Goal: Information Seeking & Learning: Learn about a topic

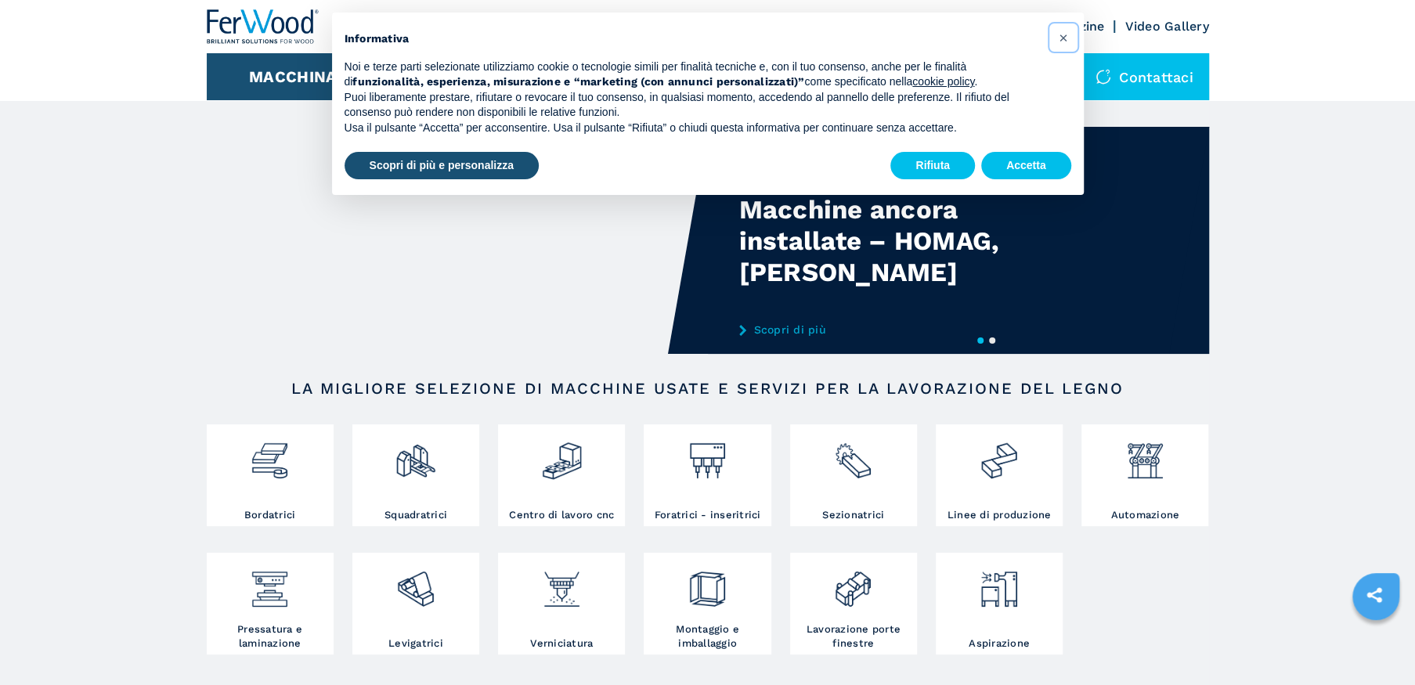
drag, startPoint x: 1063, startPoint y: 25, endPoint x: 1064, endPoint y: 33, distance: 7.9
click at [1063, 28] on button "×" at bounding box center [1063, 37] width 25 height 25
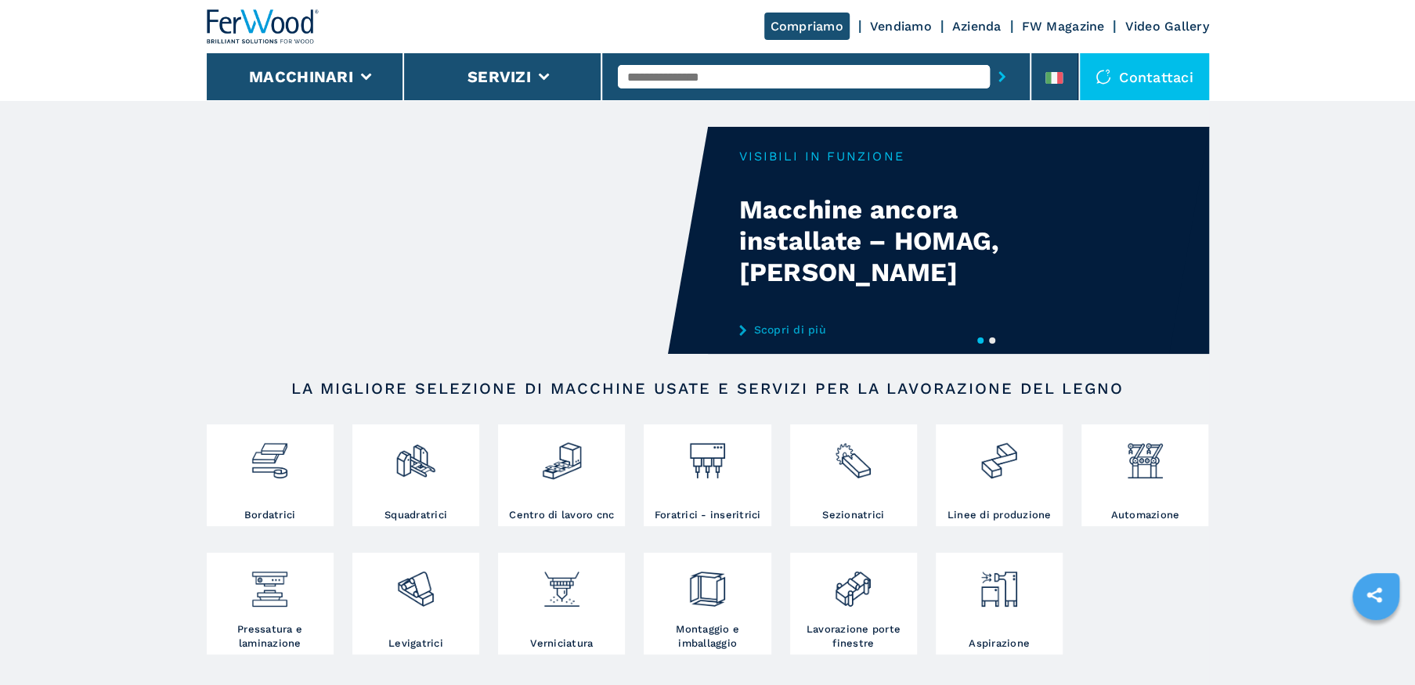
click at [1064, 33] on link "FW Magazine" at bounding box center [1063, 26] width 83 height 15
click at [527, 67] on button "Servizi" at bounding box center [499, 76] width 63 height 19
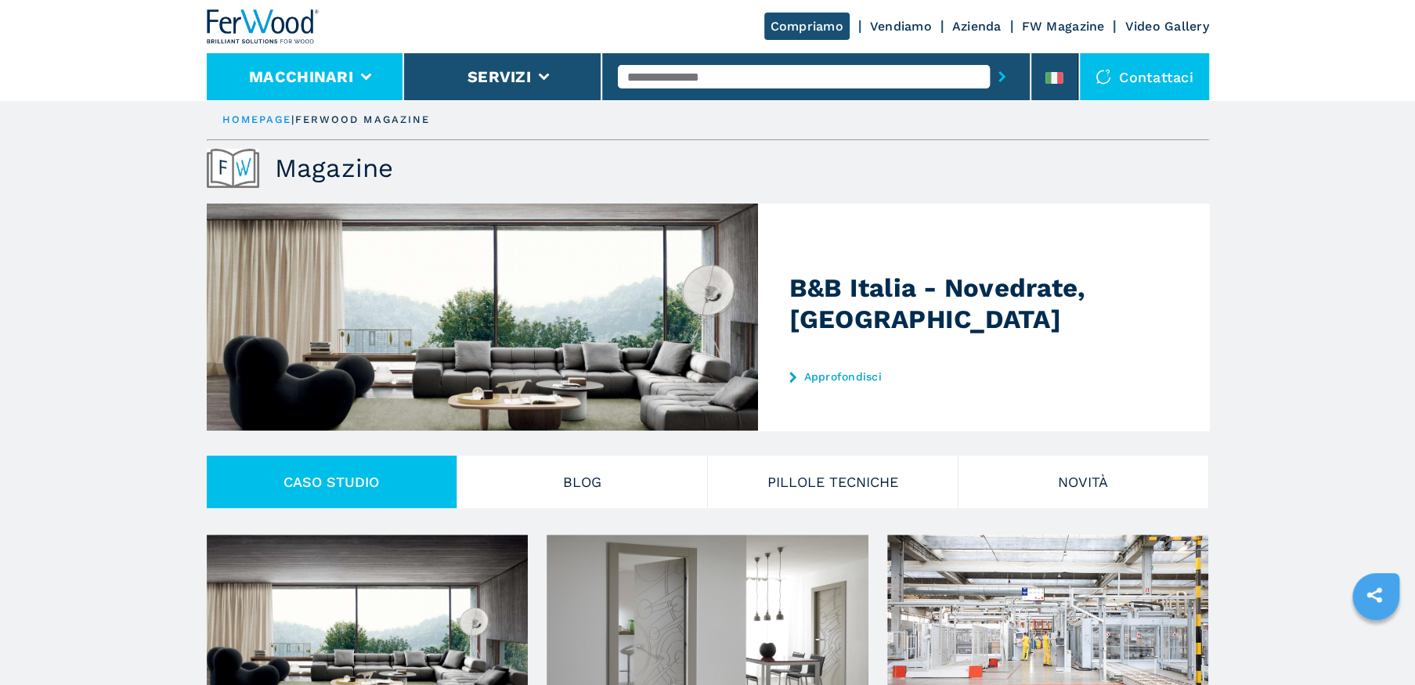
click at [342, 75] on button "Macchinari" at bounding box center [301, 76] width 104 height 19
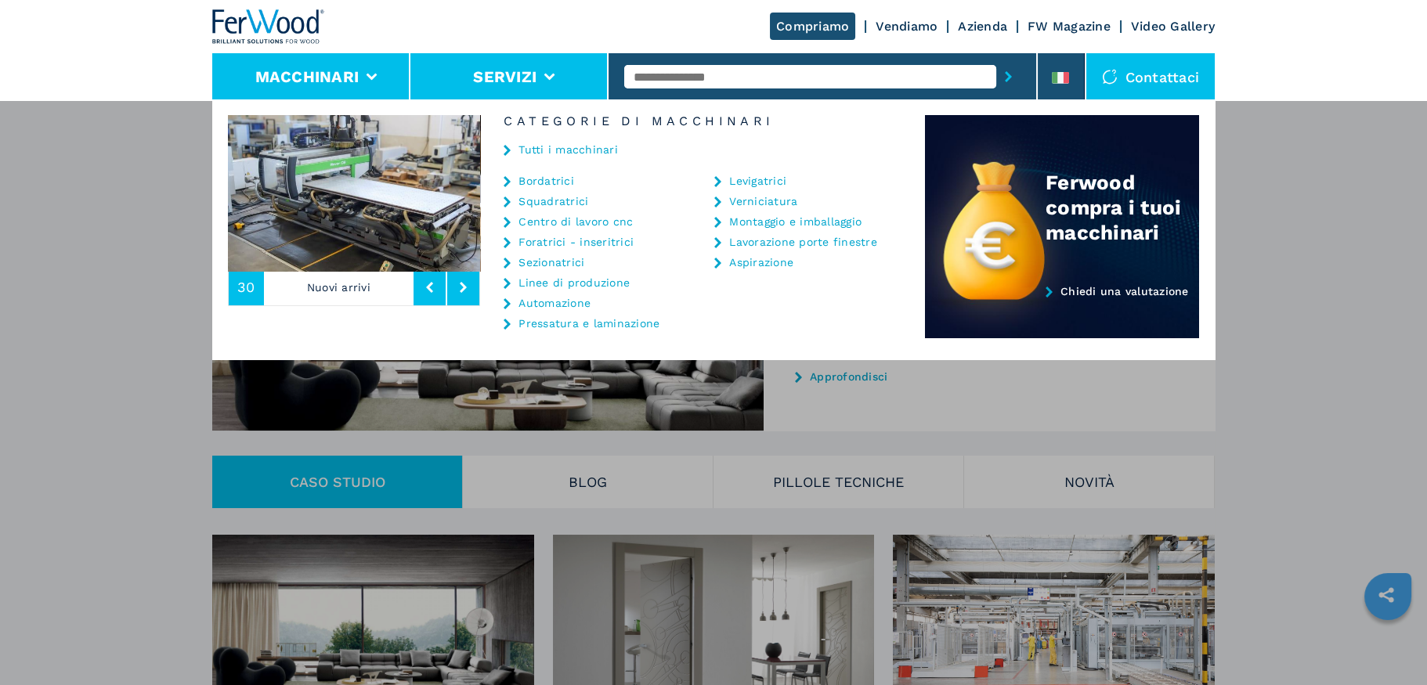
click at [527, 86] on li "Servizi" at bounding box center [509, 76] width 198 height 47
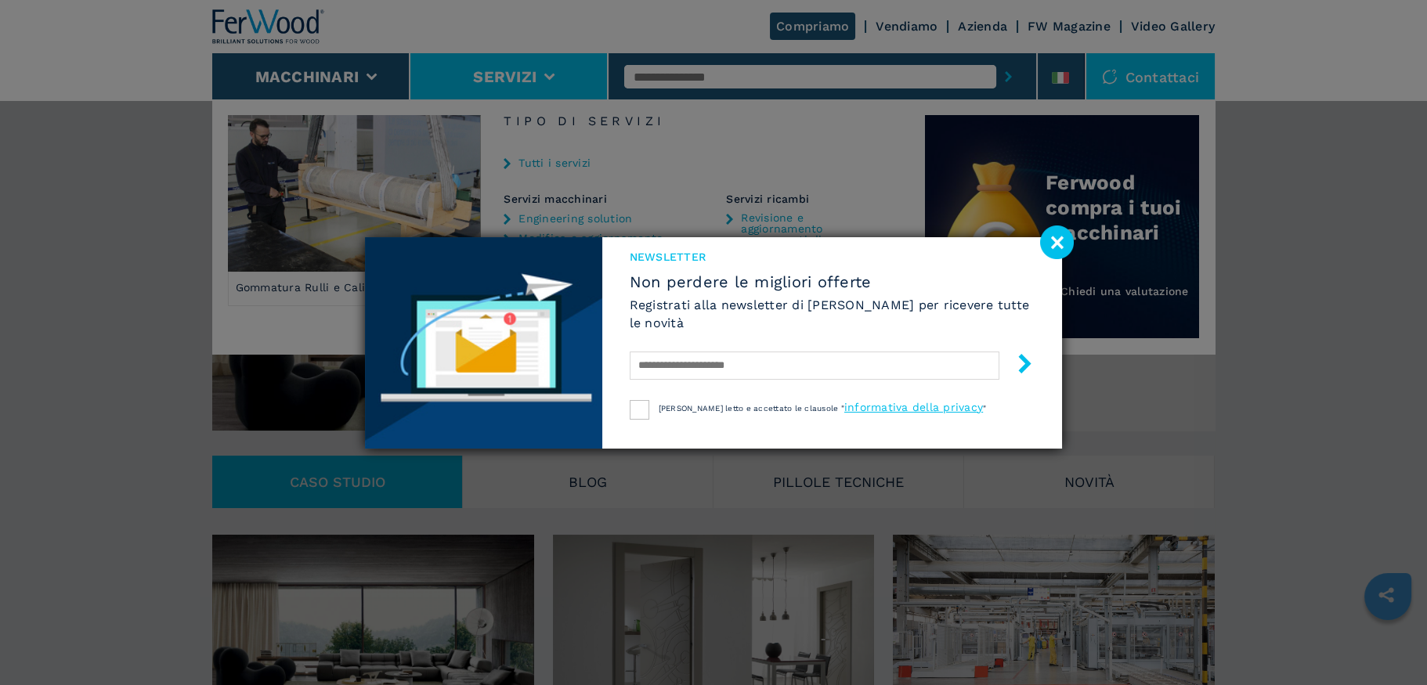
click at [1042, 237] on image at bounding box center [1057, 243] width 34 height 34
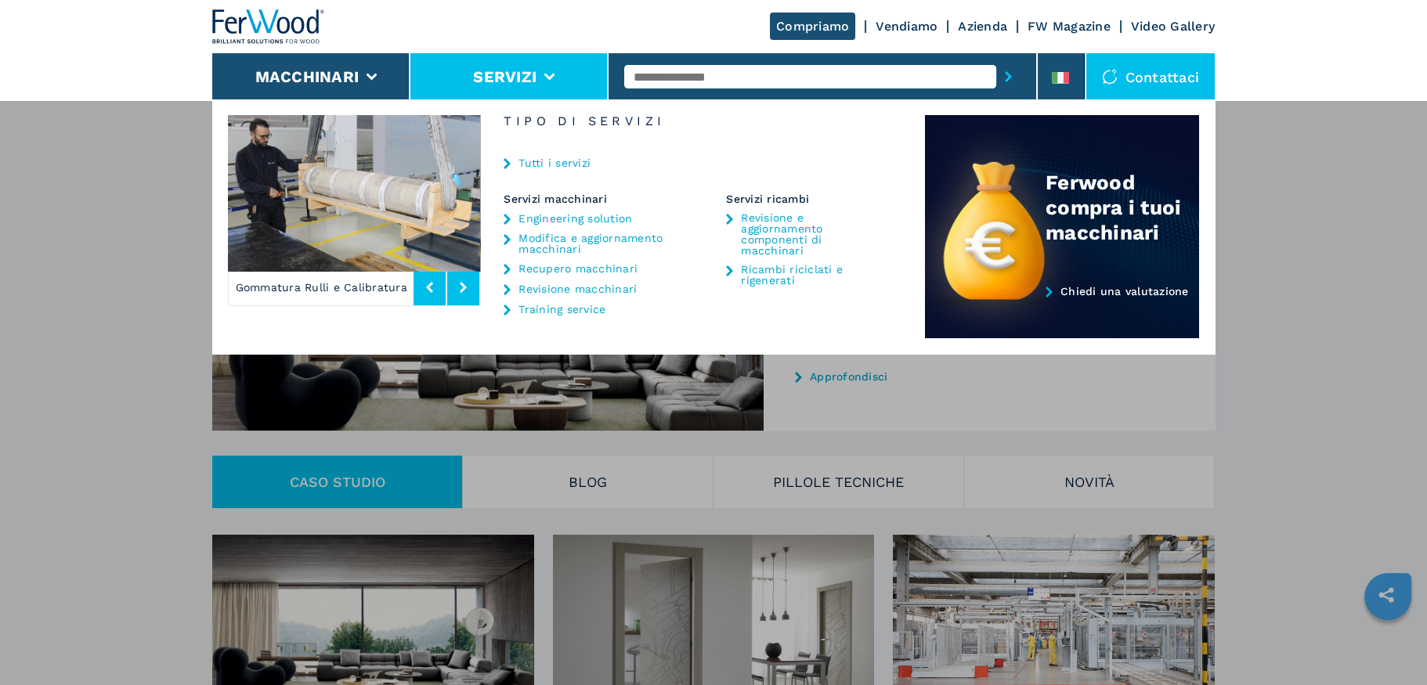
click at [583, 268] on link "Recupero macchinari" at bounding box center [577, 268] width 119 height 11
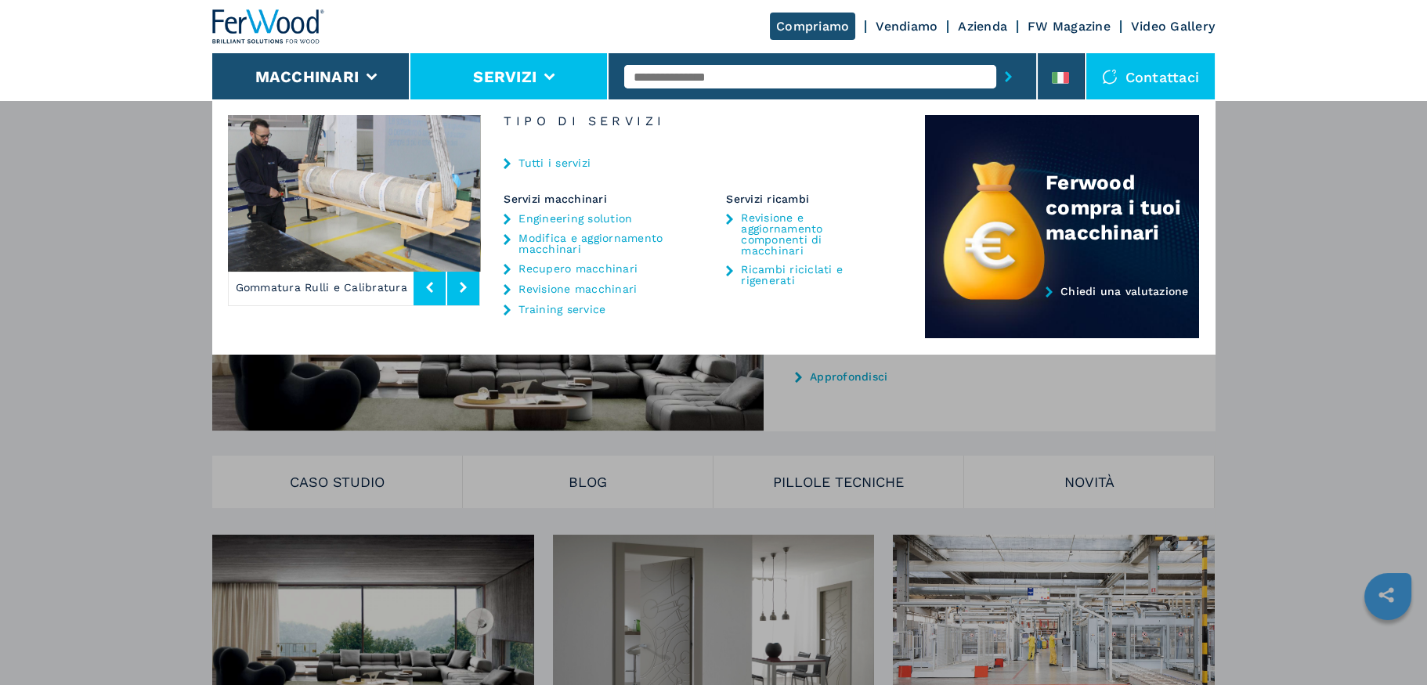
click at [554, 273] on link "Recupero macchinari" at bounding box center [577, 268] width 119 height 11
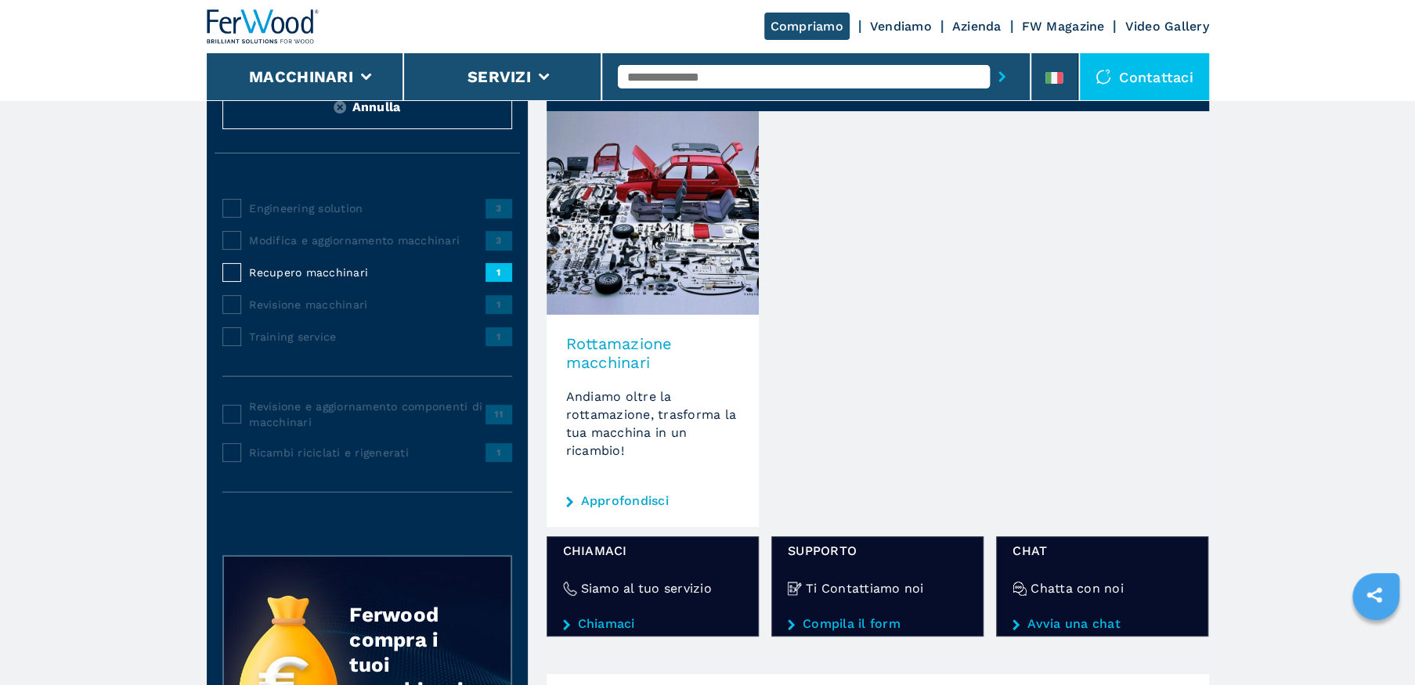
scroll to position [235, 0]
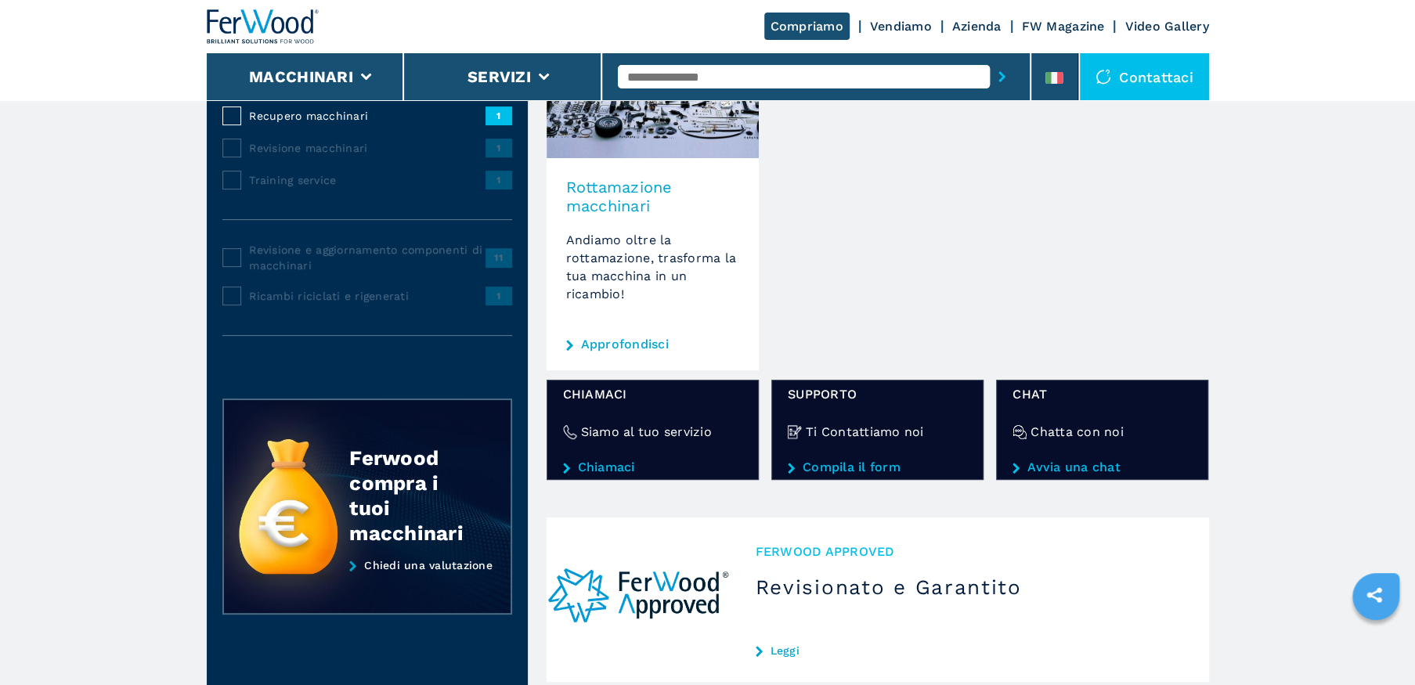
click at [638, 345] on link "Approfondisci" at bounding box center [625, 344] width 88 height 13
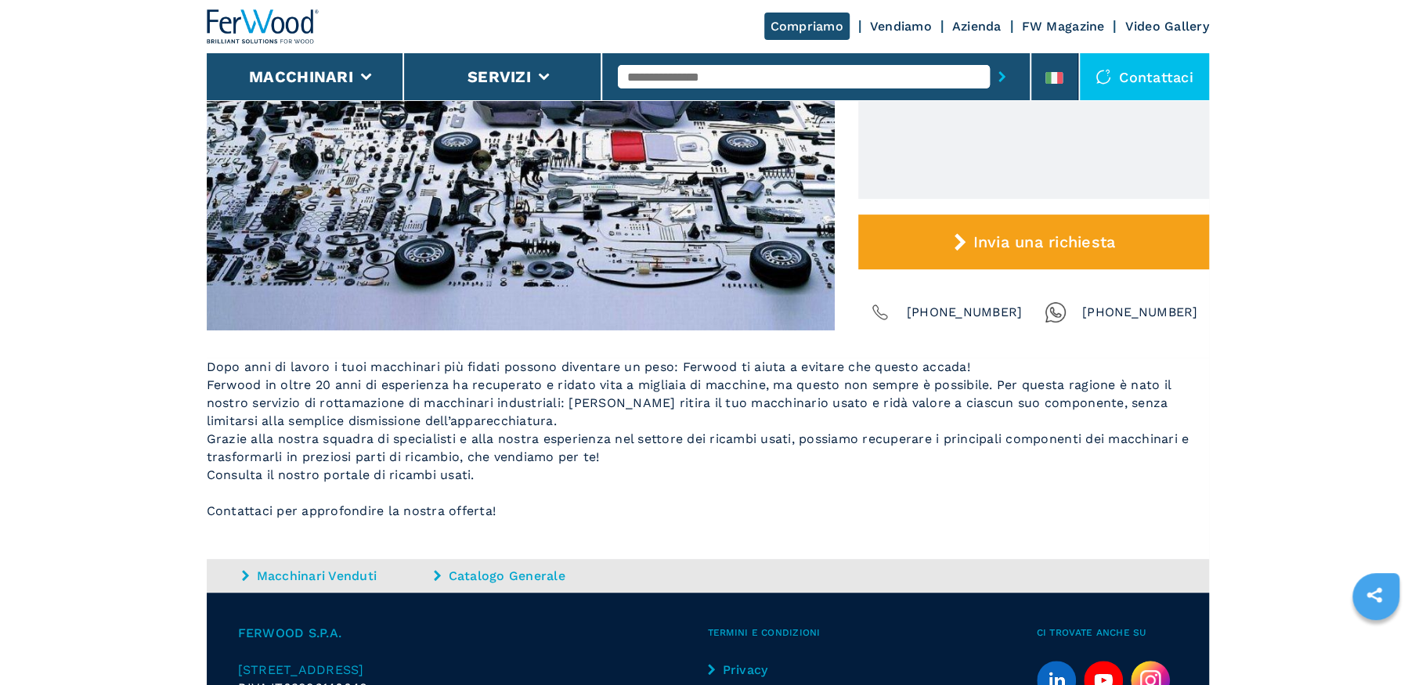
scroll to position [392, 0]
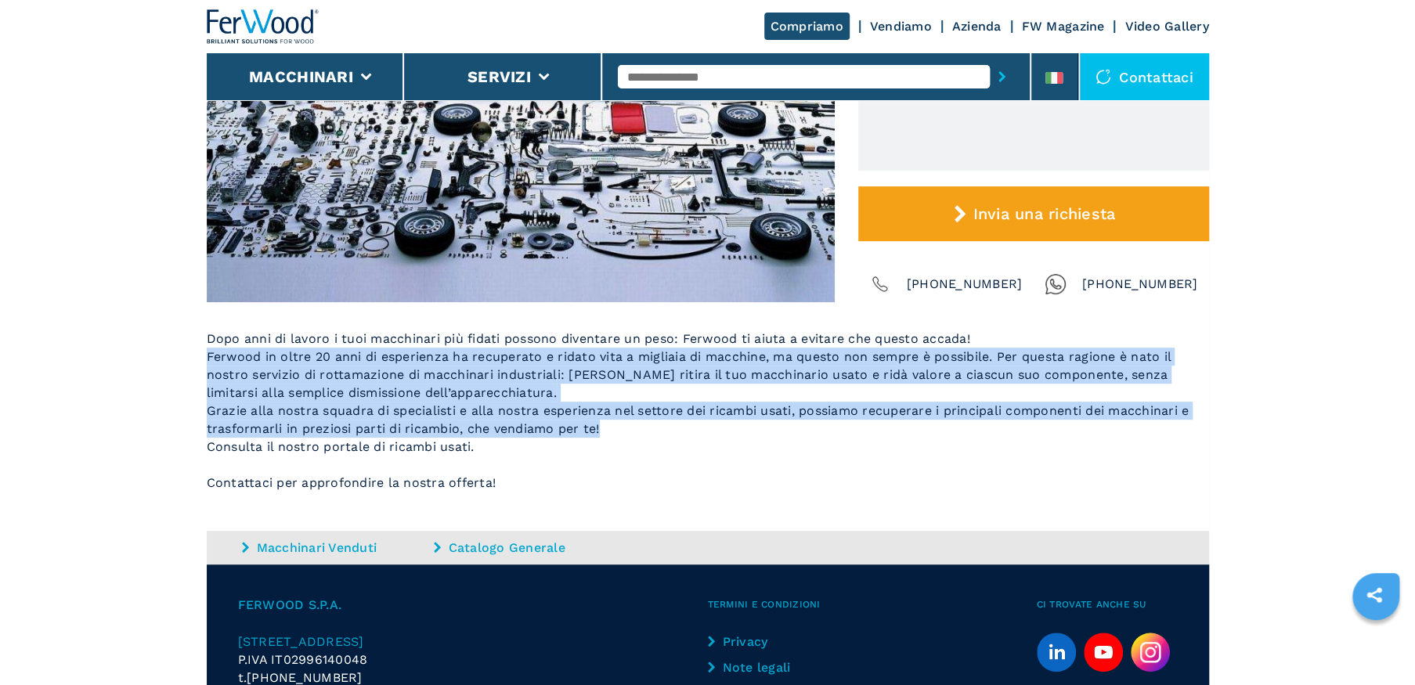
drag, startPoint x: 207, startPoint y: 358, endPoint x: 603, endPoint y: 431, distance: 403.0
click at [603, 431] on main "HOMEPAGE | servizi | servizi macchinari | recupero macchinari | rottamazione ma…" at bounding box center [707, 213] width 1415 height 1210
copy span "Ferwood in oltre 20 anni di esperienza ha recuperato e ridato vita a migliaia d…"
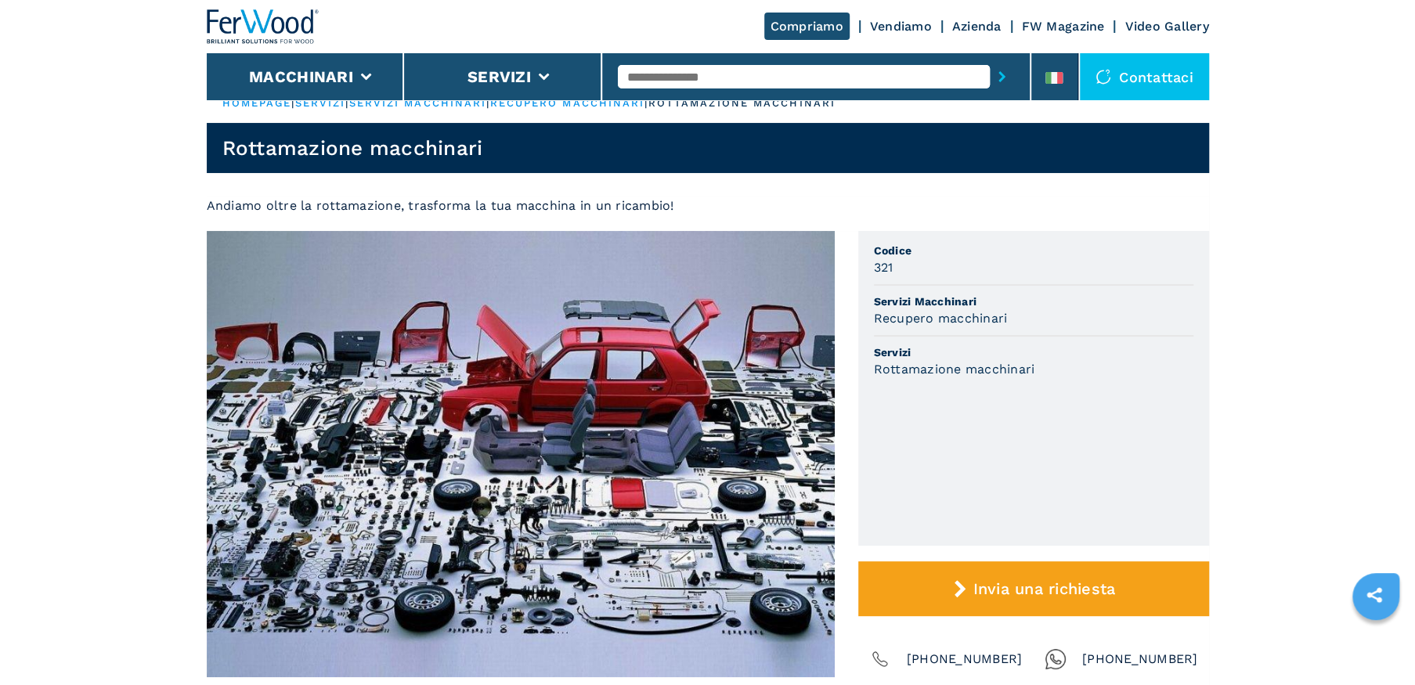
scroll to position [0, 0]
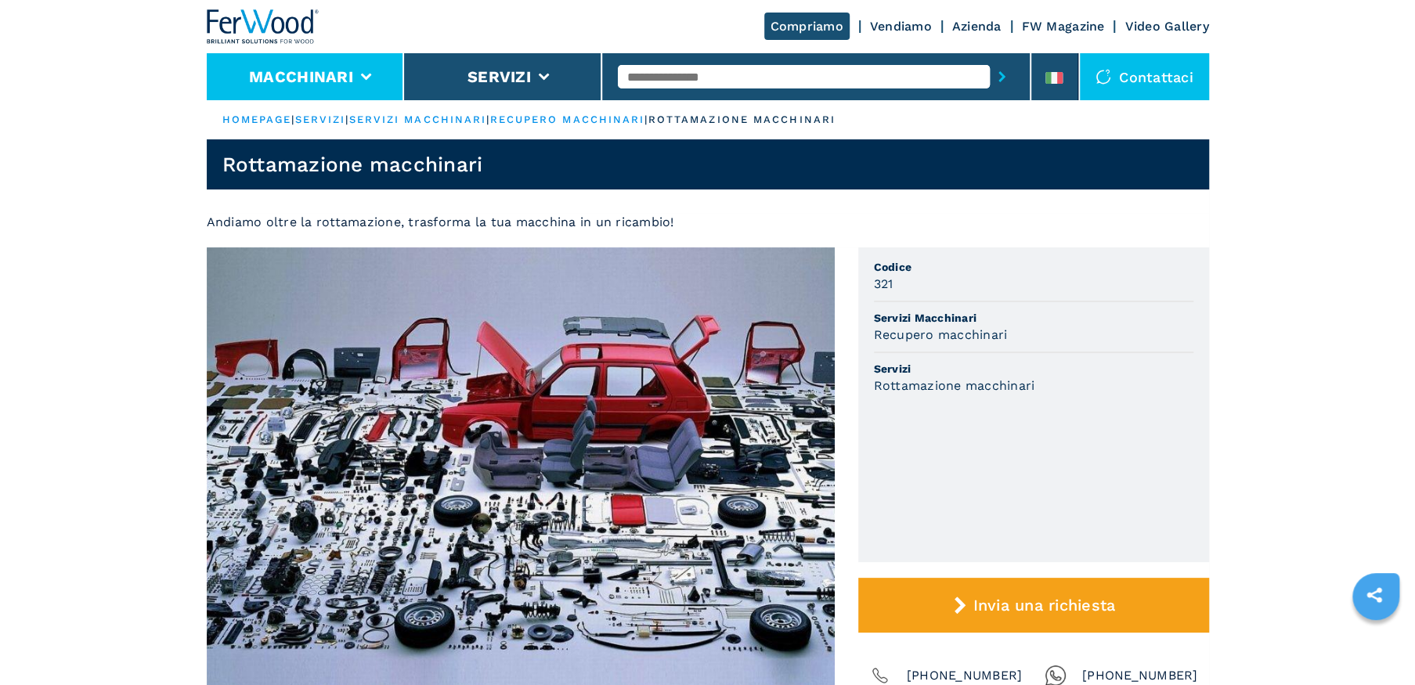
click at [299, 67] on button "Macchinari" at bounding box center [301, 76] width 104 height 19
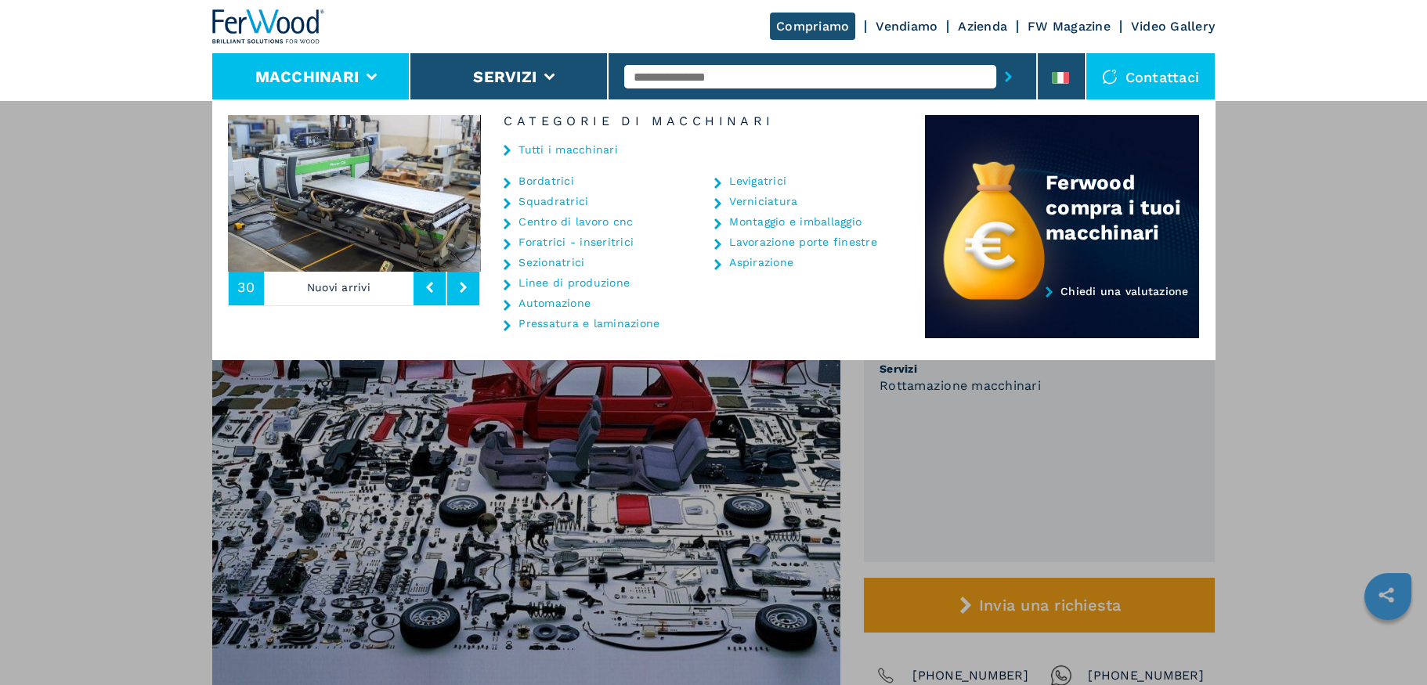
click at [553, 197] on link "Squadratrici" at bounding box center [553, 201] width 70 height 11
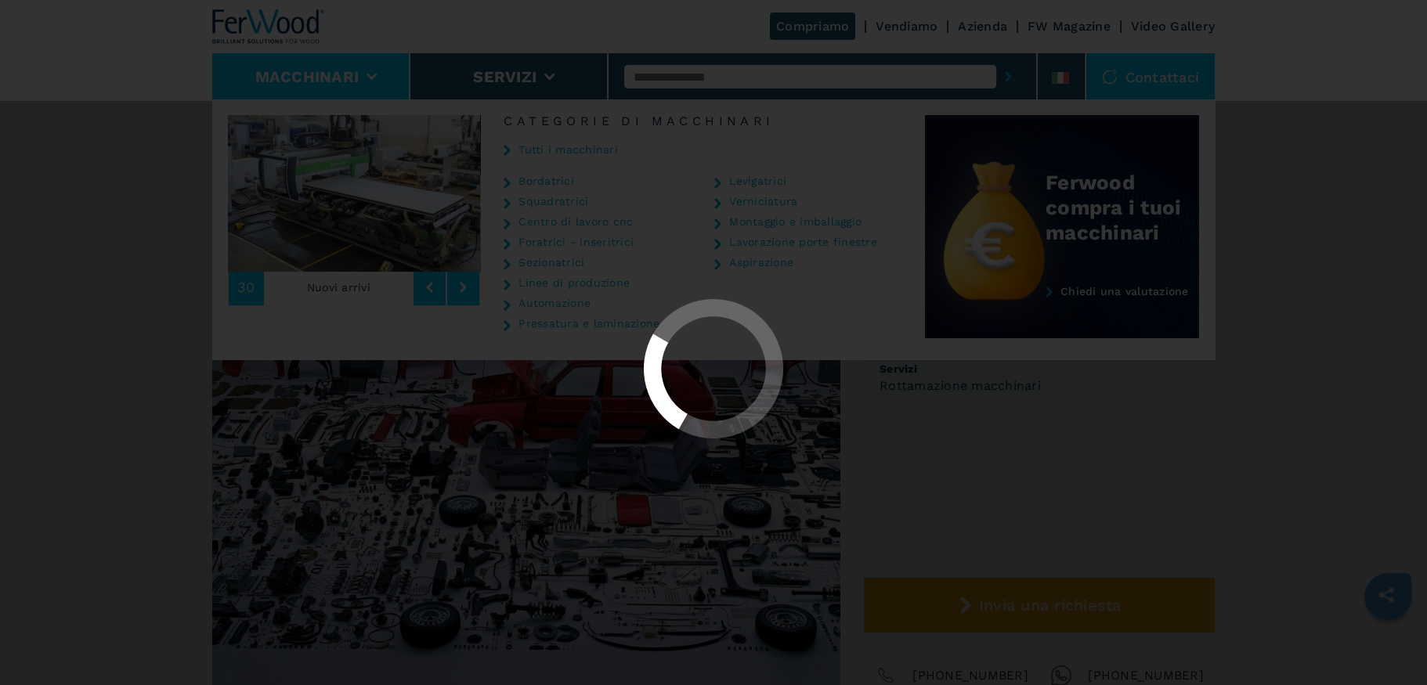
select select "**********"
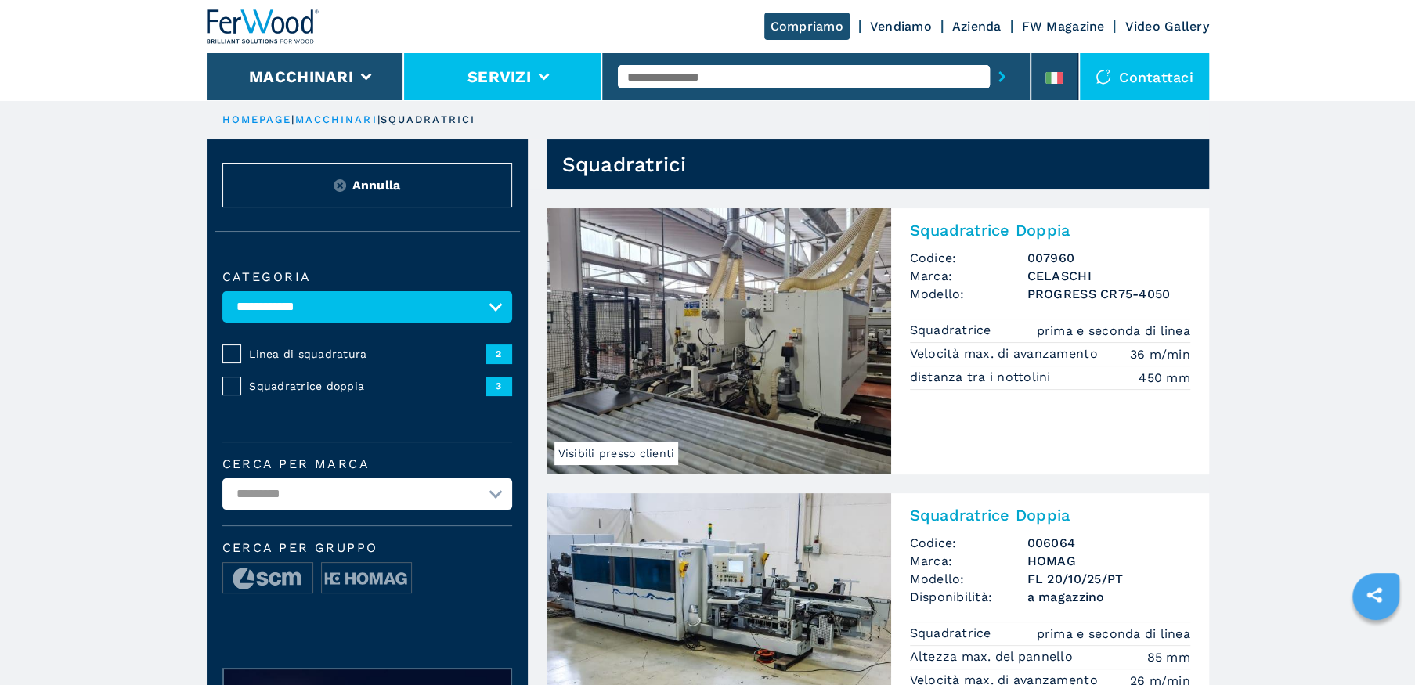
click at [442, 70] on li "Servizi" at bounding box center [503, 76] width 198 height 47
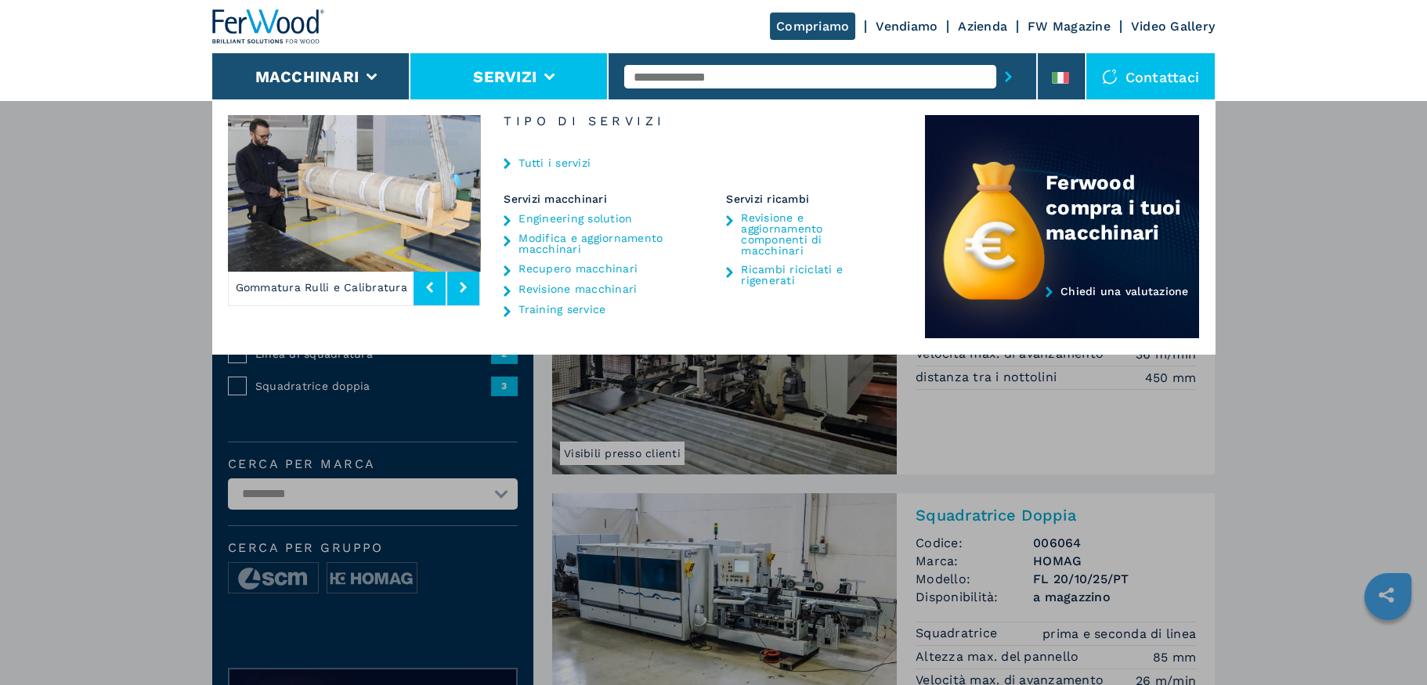
click at [544, 266] on link "Recupero macchinari" at bounding box center [577, 268] width 119 height 11
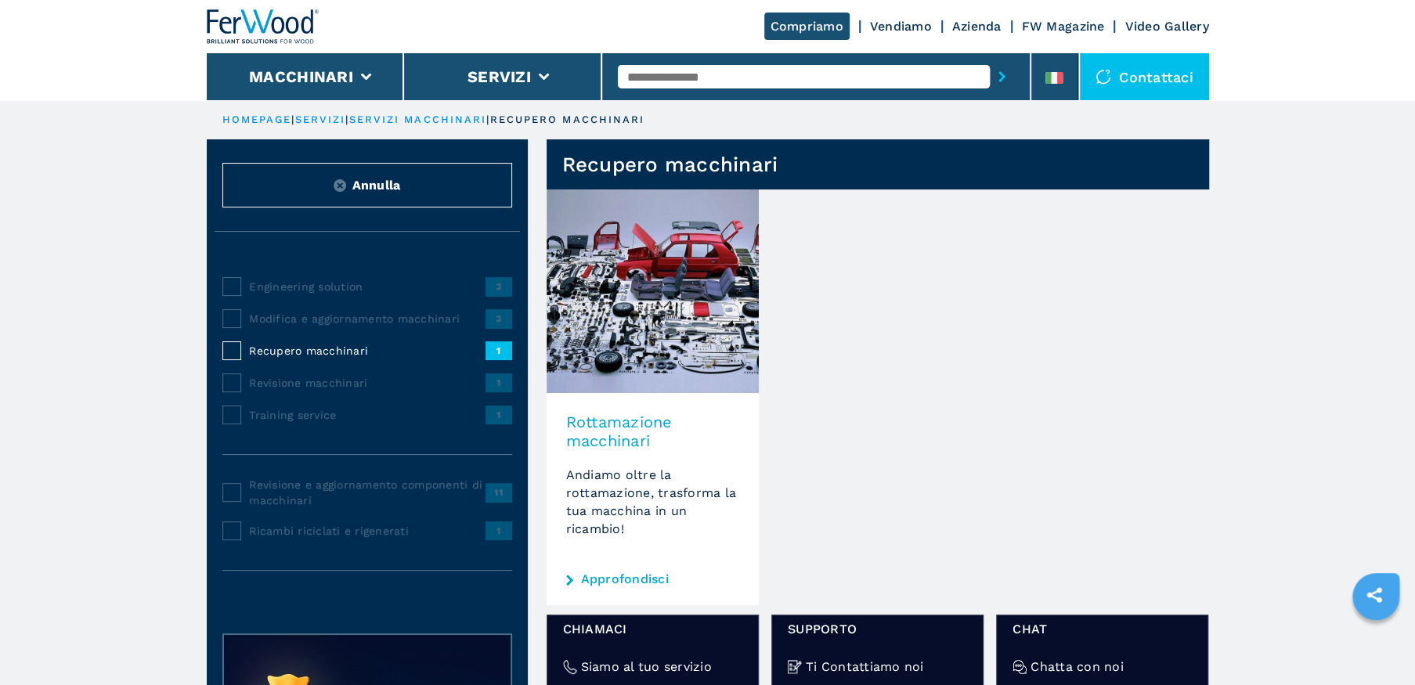
click at [681, 299] on img at bounding box center [653, 292] width 212 height 204
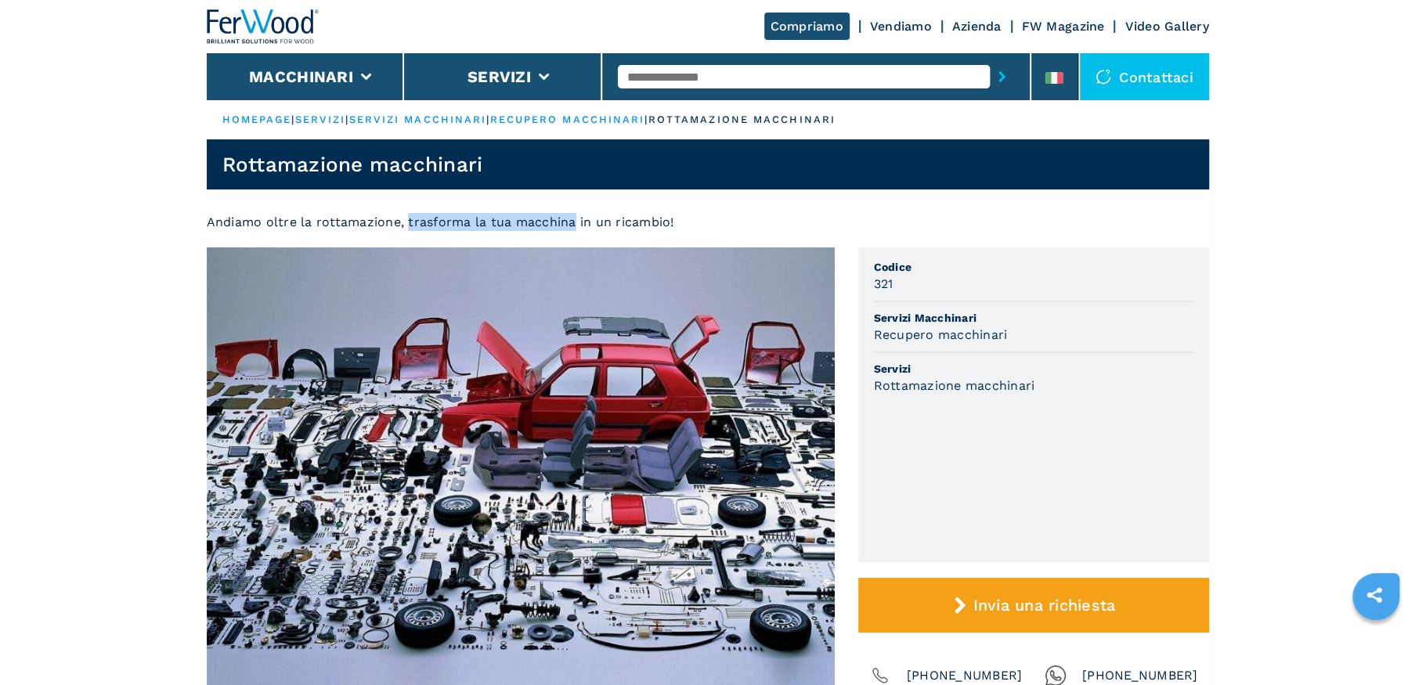
drag, startPoint x: 405, startPoint y: 217, endPoint x: 570, endPoint y: 237, distance: 166.5
click at [570, 237] on section "Andiamo oltre la rottamazione, trasforma la tua macchina in un ricambio!" at bounding box center [708, 230] width 1003 height 34
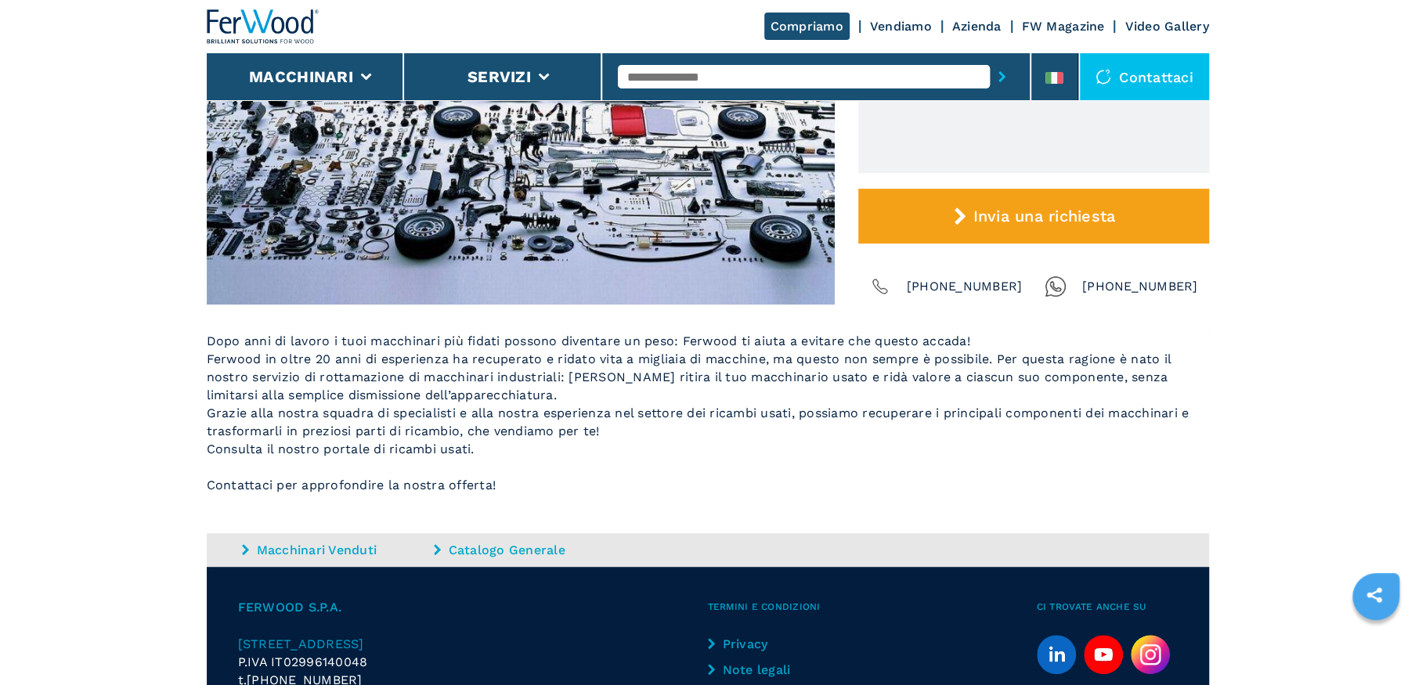
scroll to position [392, 0]
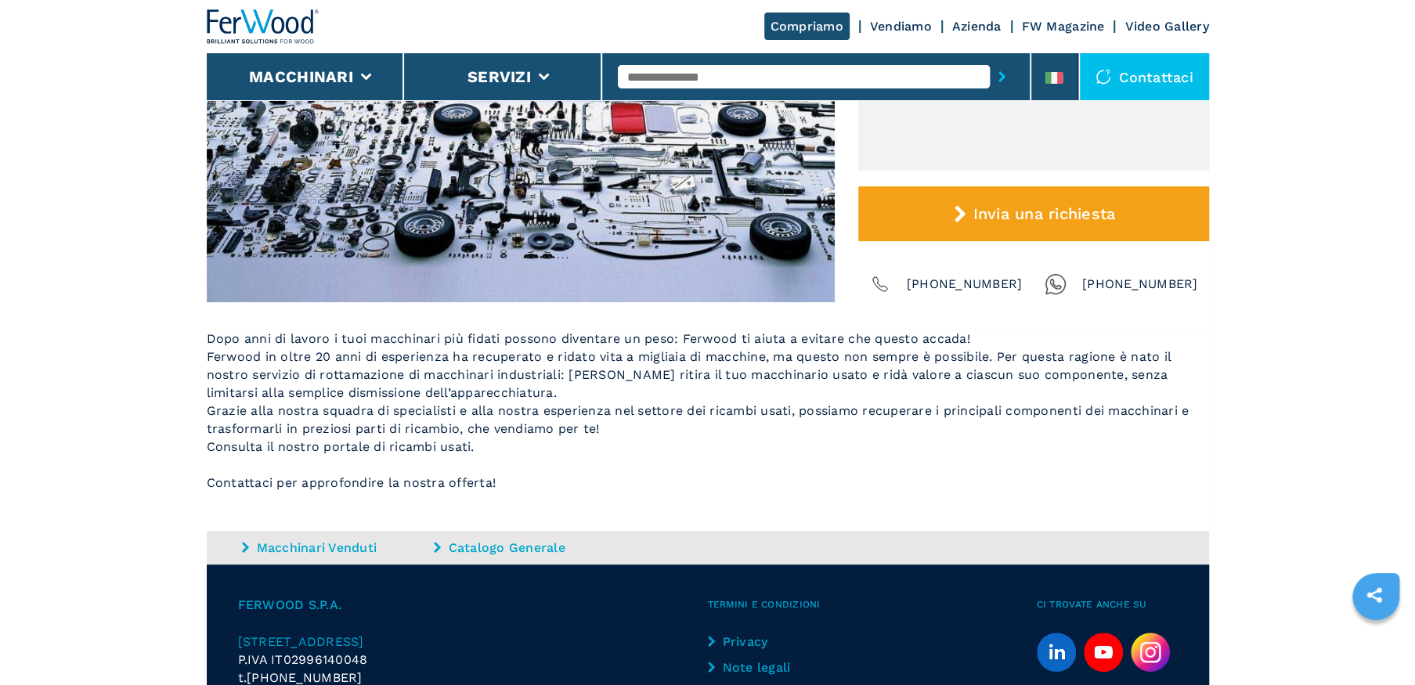
click at [743, 378] on span "Dopo anni di lavoro i tuoi macchinari più fidati possono diventare un peso: Fer…" at bounding box center [698, 410] width 983 height 159
click at [1140, 414] on span "Dopo anni di lavoro i tuoi macchinari più fidati possono diventare un peso: Fer…" at bounding box center [698, 410] width 983 height 159
click at [450, 373] on span "Dopo anni di lavoro i tuoi macchinari più fidati possono diventare un peso: Fer…" at bounding box center [698, 410] width 983 height 159
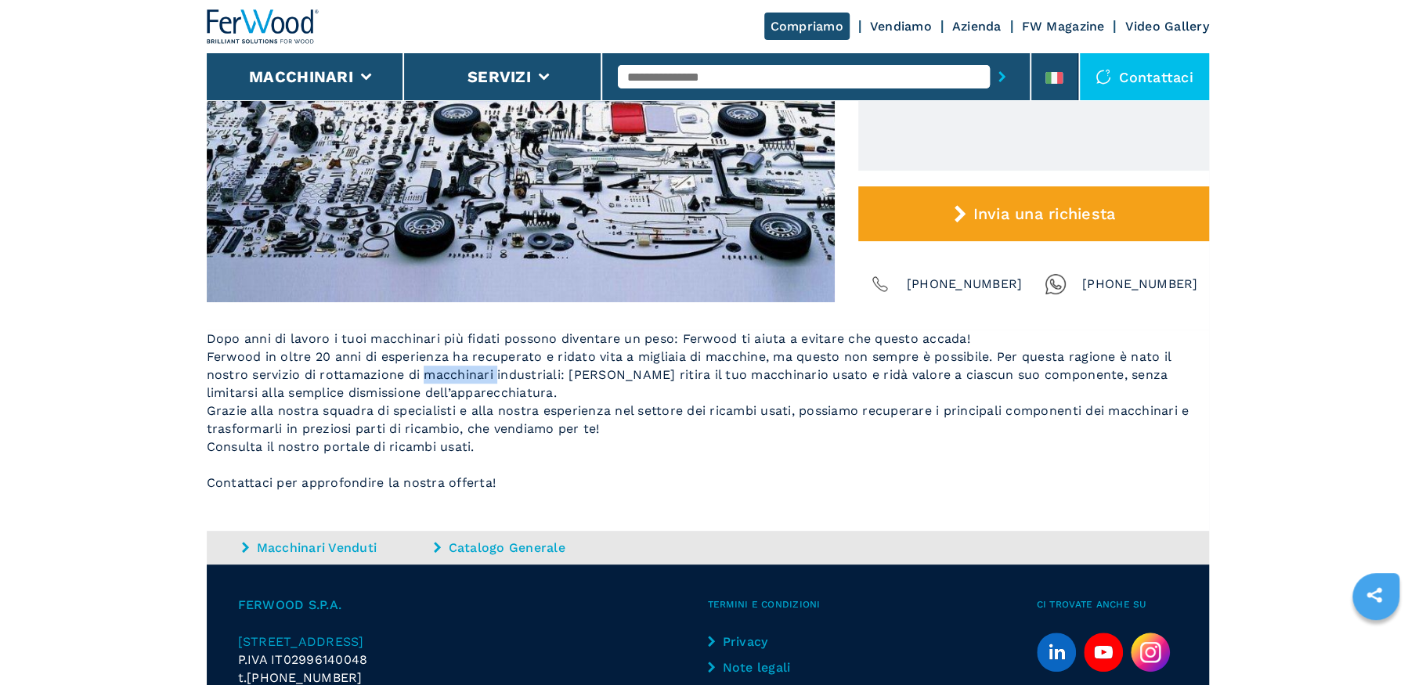
click at [450, 373] on span "Dopo anni di lavoro i tuoi macchinari più fidati possono diventare un peso: Fer…" at bounding box center [698, 410] width 983 height 159
click at [308, 354] on span "Dopo anni di lavoro i tuoi macchinari più fidati possono diventare un peso: Fer…" at bounding box center [698, 410] width 983 height 159
drag, startPoint x: 766, startPoint y: 355, endPoint x: 309, endPoint y: 352, distance: 456.6
click at [311, 352] on span "Dopo anni di lavoro i tuoi macchinari più fidati possono diventare un peso: Fer…" at bounding box center [698, 410] width 983 height 159
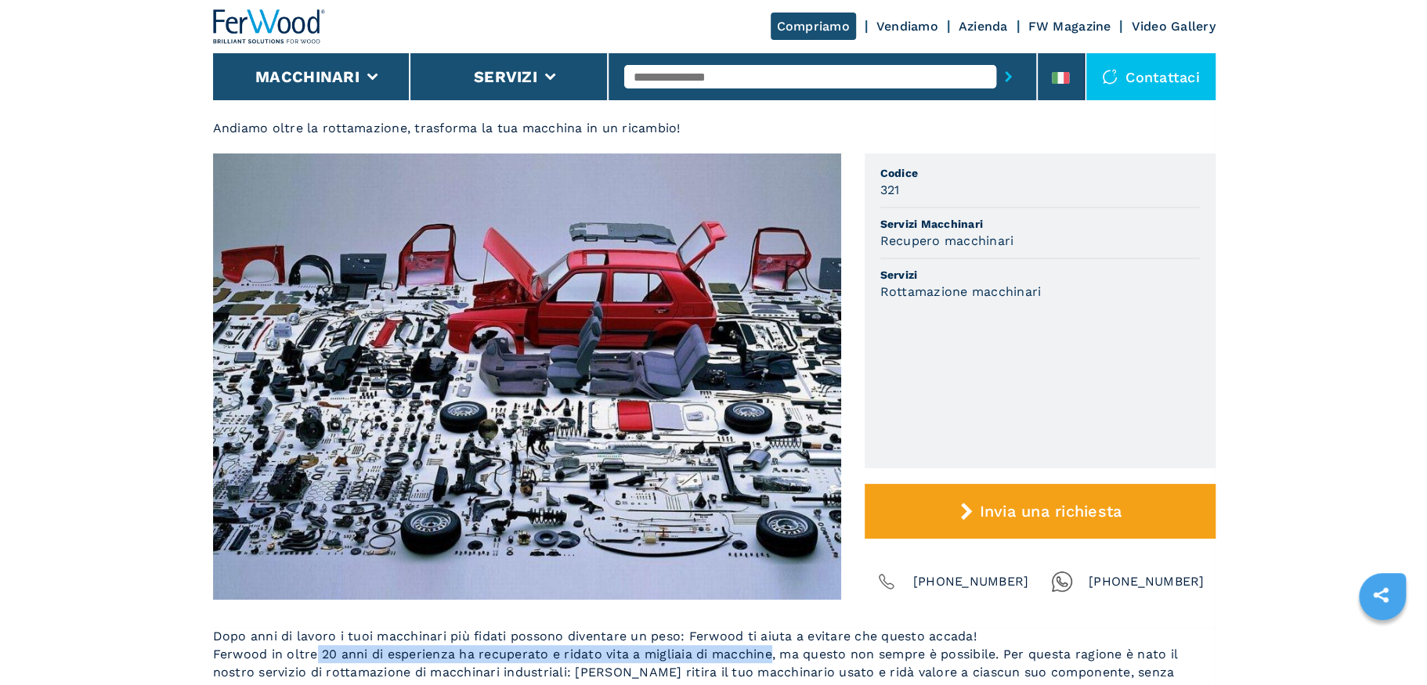
scroll to position [235, 0]
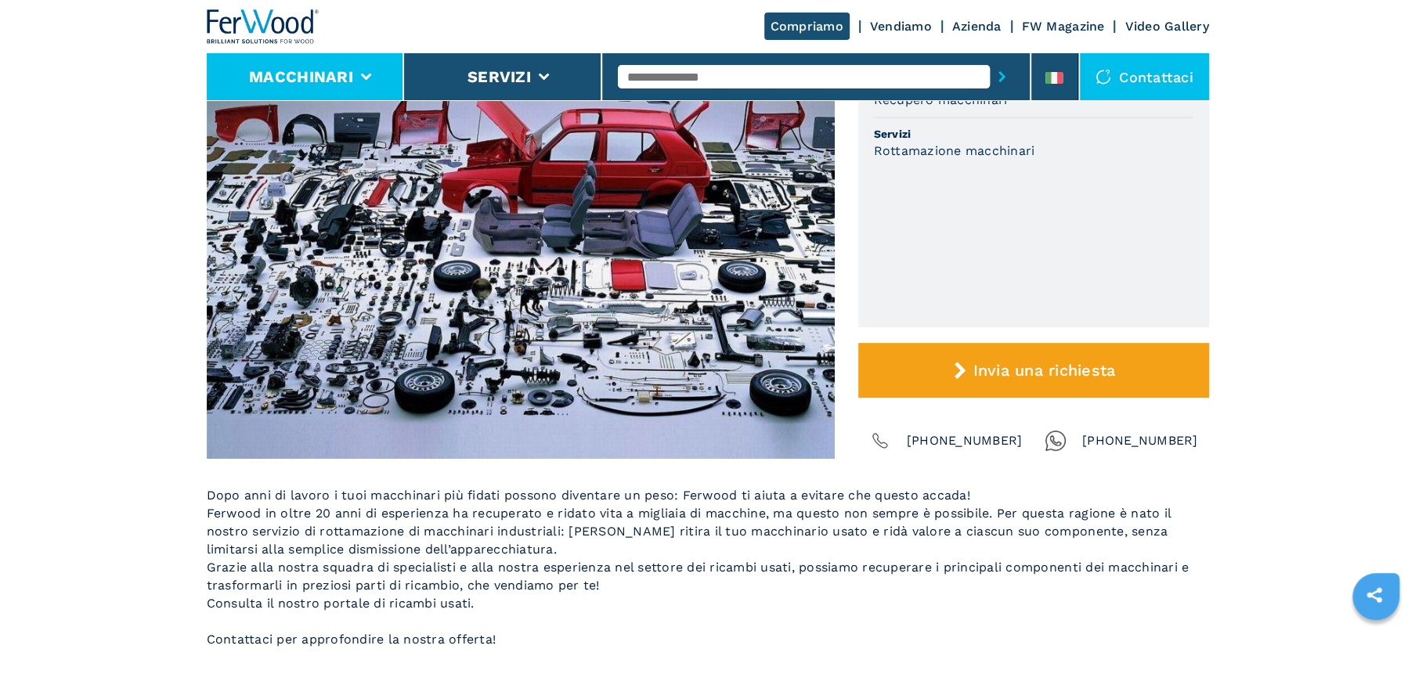
click at [329, 89] on li "Macchinari" at bounding box center [306, 76] width 198 height 47
